Goal: Transaction & Acquisition: Register for event/course

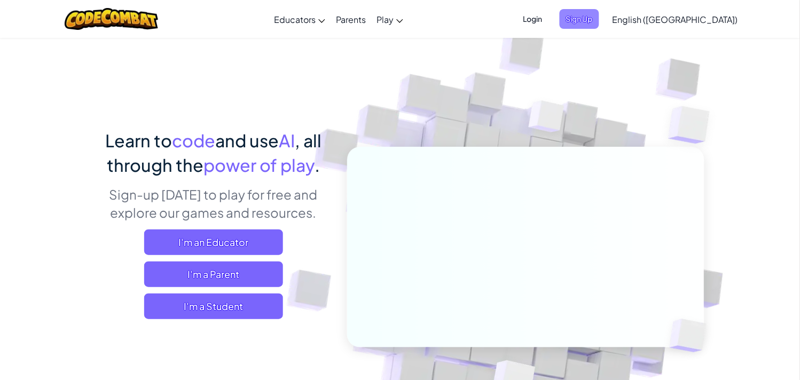
click at [599, 12] on span "Sign Up" at bounding box center [580, 19] width 40 height 20
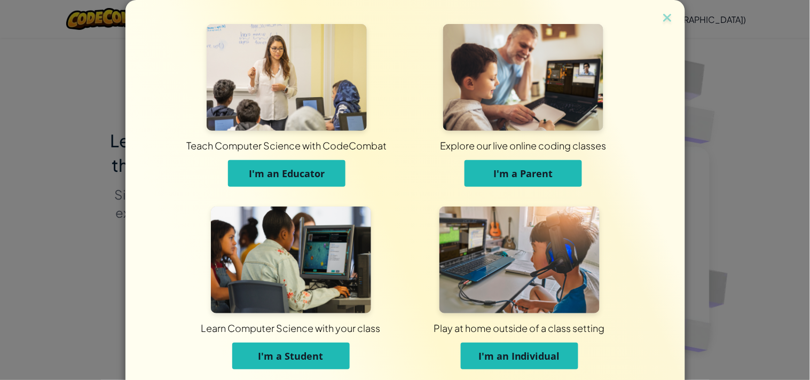
click at [305, 263] on img at bounding box center [291, 260] width 160 height 107
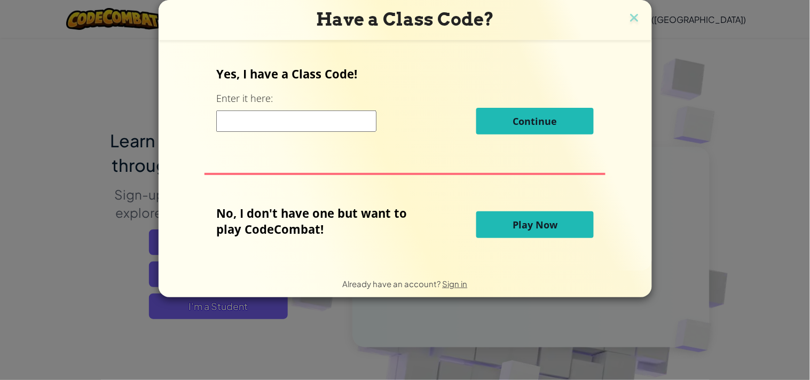
click at [257, 127] on input at bounding box center [296, 121] width 160 height 21
paste input "YesThinkBlue"
type input "YesThinkBlue"
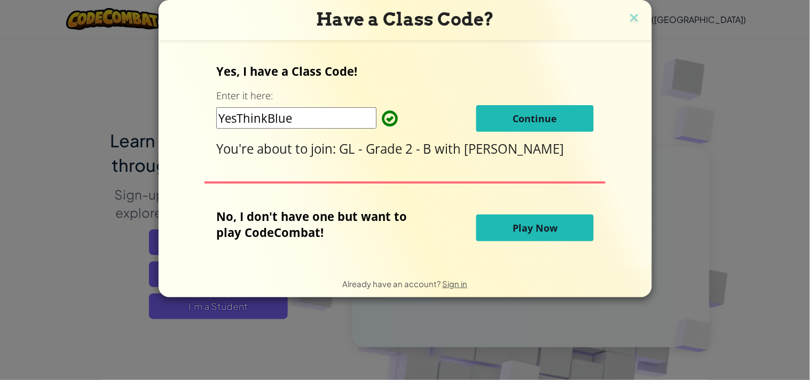
click button "Continue" at bounding box center [534, 118] width 117 height 27
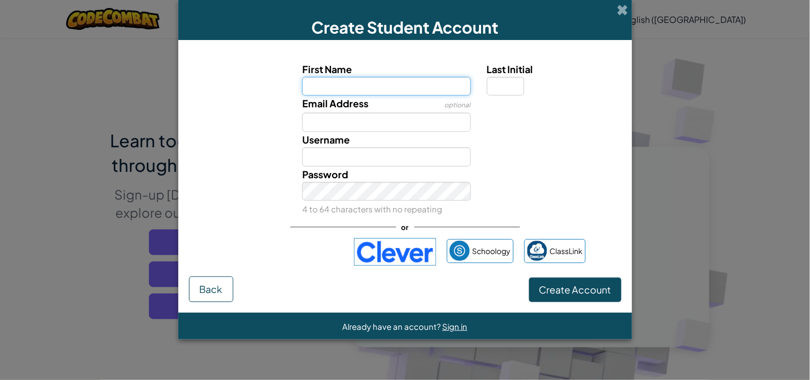
paste input "GLAHMADF"
type input "GLAHMAD"
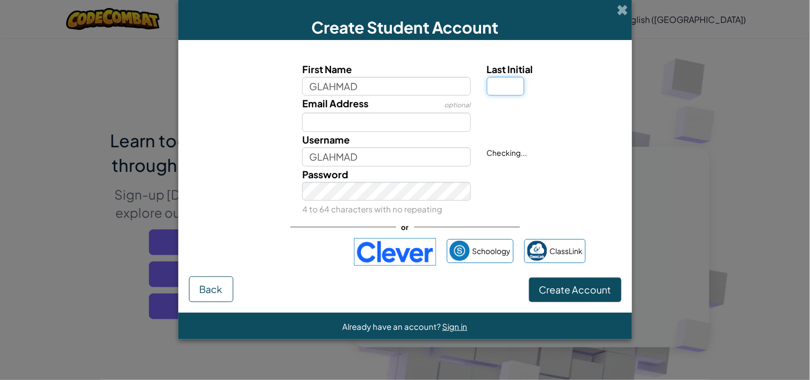
click at [506, 84] on input "Last Initial" at bounding box center [505, 86] width 37 height 19
type input "F"
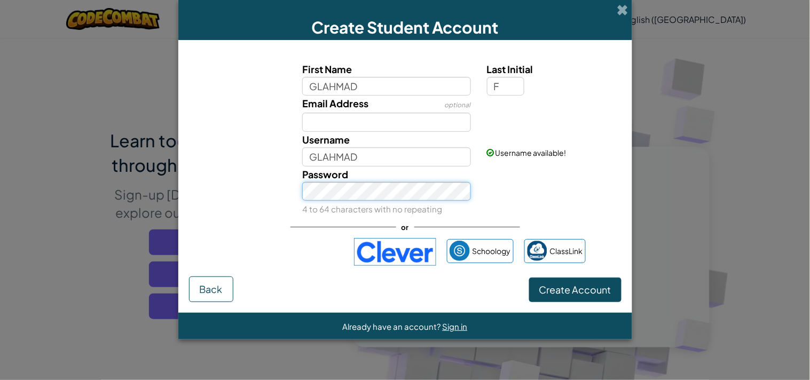
type input "GLAHMADF"
click at [529, 278] on button "Create Account" at bounding box center [575, 290] width 92 height 25
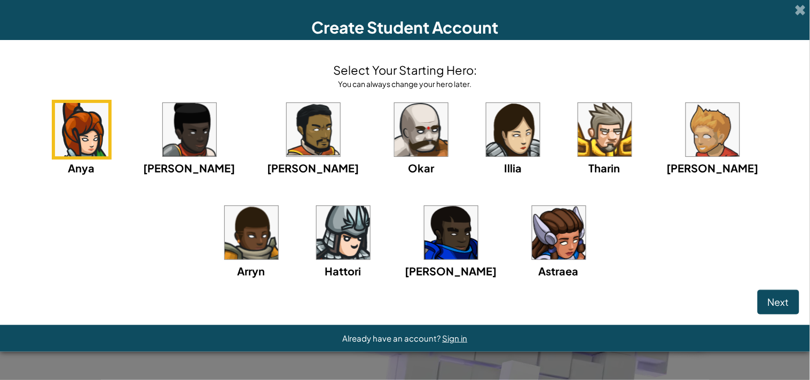
click button "Next" at bounding box center [779, 302] width 42 height 25
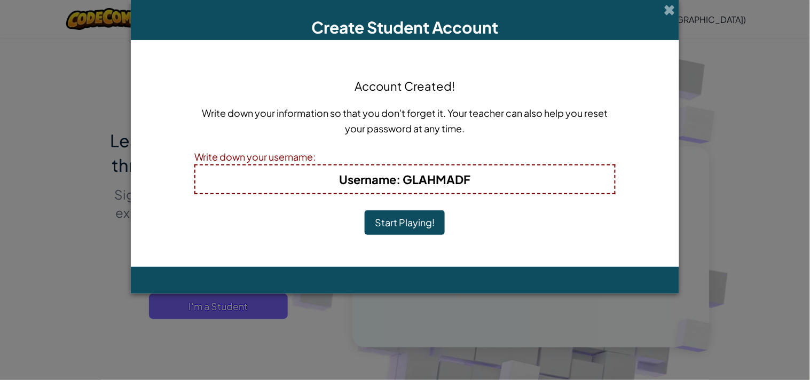
click at [365, 210] on button "Start Playing!" at bounding box center [405, 222] width 80 height 25
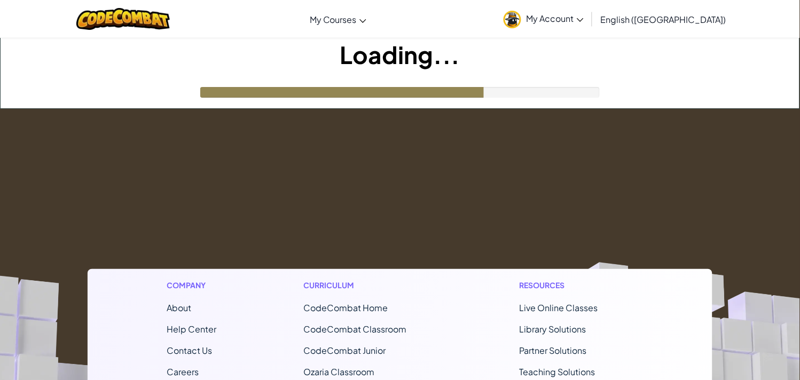
click at [584, 21] on span "My Account" at bounding box center [554, 18] width 57 height 11
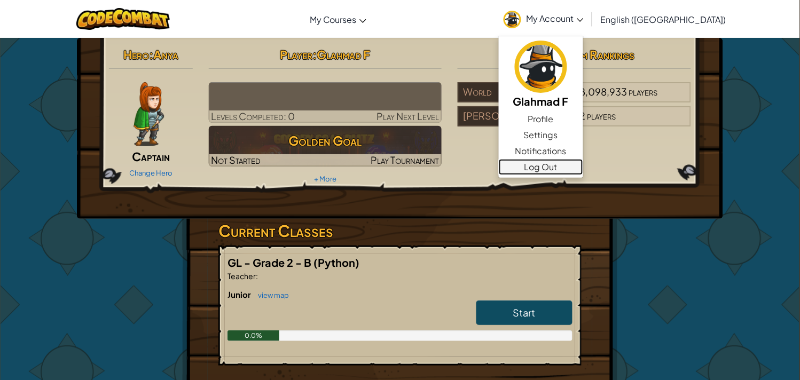
click at [583, 163] on link "Log Out" at bounding box center [541, 167] width 84 height 16
